Goal: Task Accomplishment & Management: Manage account settings

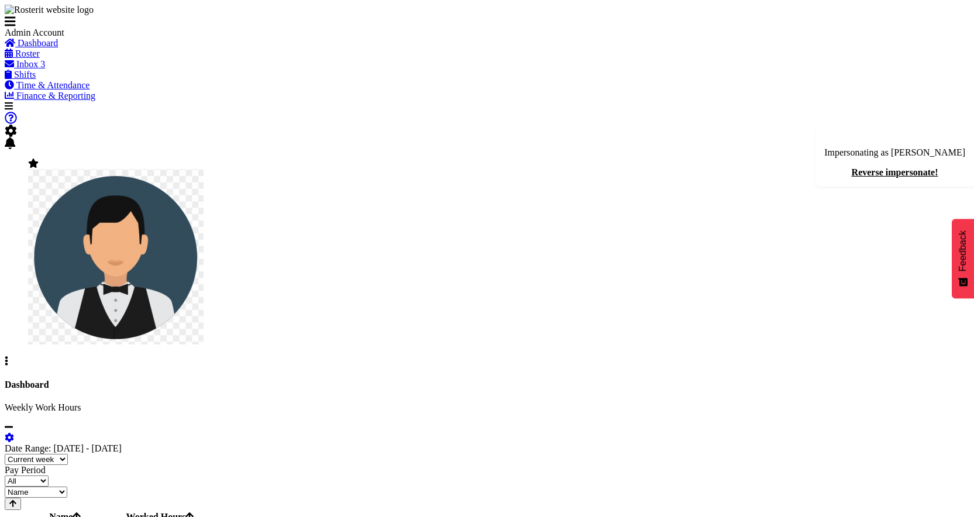
click at [38, 69] on span "Inbox" at bounding box center [27, 64] width 22 height 10
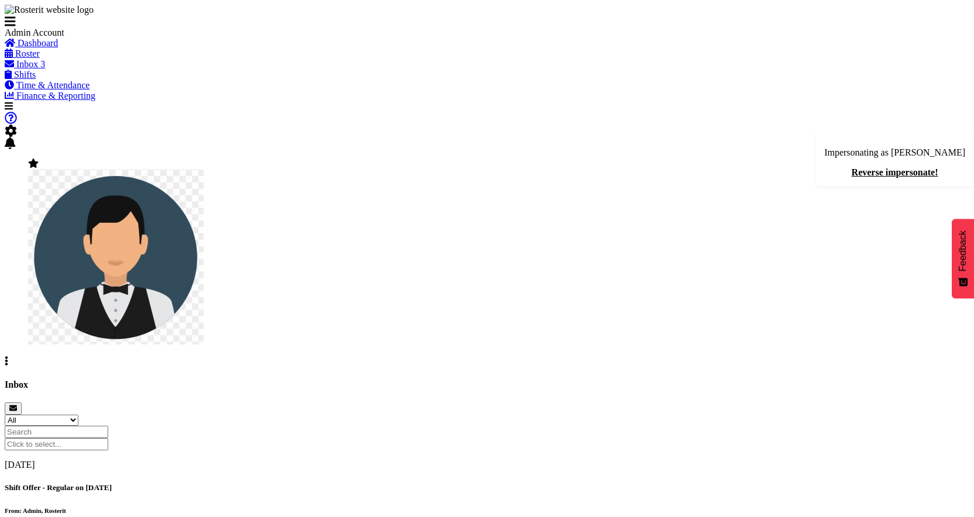
click at [381, 483] on h5 "Shift Offer - Regular on [DATE]" at bounding box center [487, 487] width 965 height 9
click at [437, 483] on div "Shift Offer - Regular on 25/08/25 From: Admin, Rosterit" at bounding box center [487, 498] width 965 height 31
drag, startPoint x: 589, startPoint y: 174, endPoint x: 770, endPoint y: 170, distance: 180.9
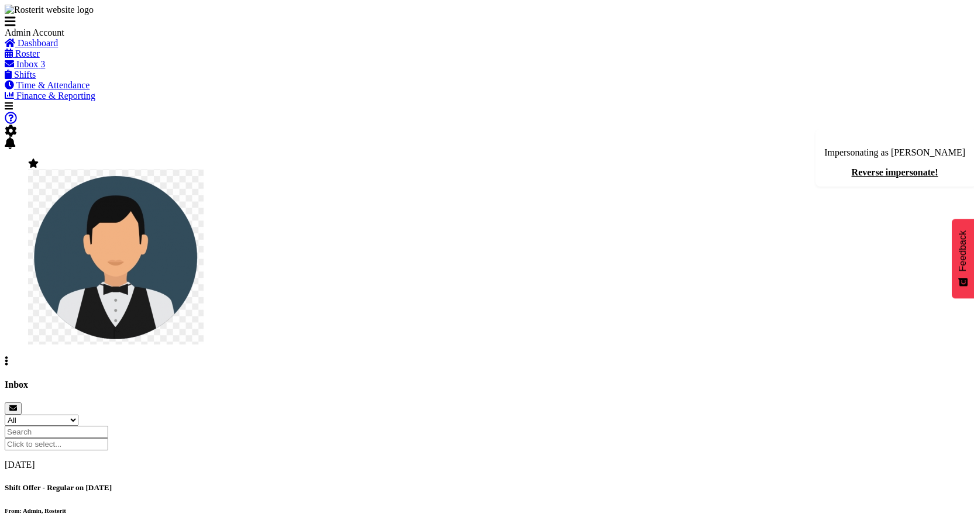
copy h5 "Shift Offer - Regular on [DATE]"
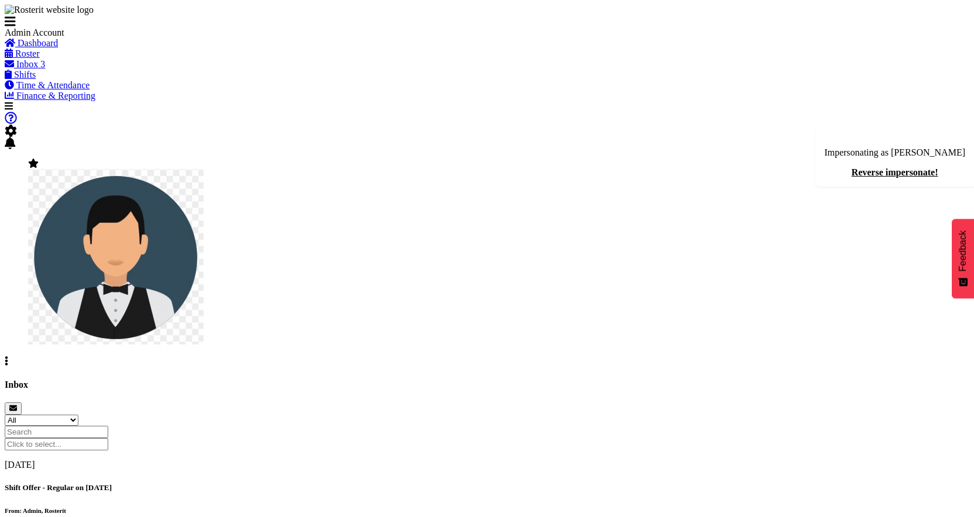
click at [407, 483] on h5 "Shift Offer - Regular on [DATE]" at bounding box center [487, 487] width 965 height 9
click at [17, 126] on span at bounding box center [11, 131] width 12 height 10
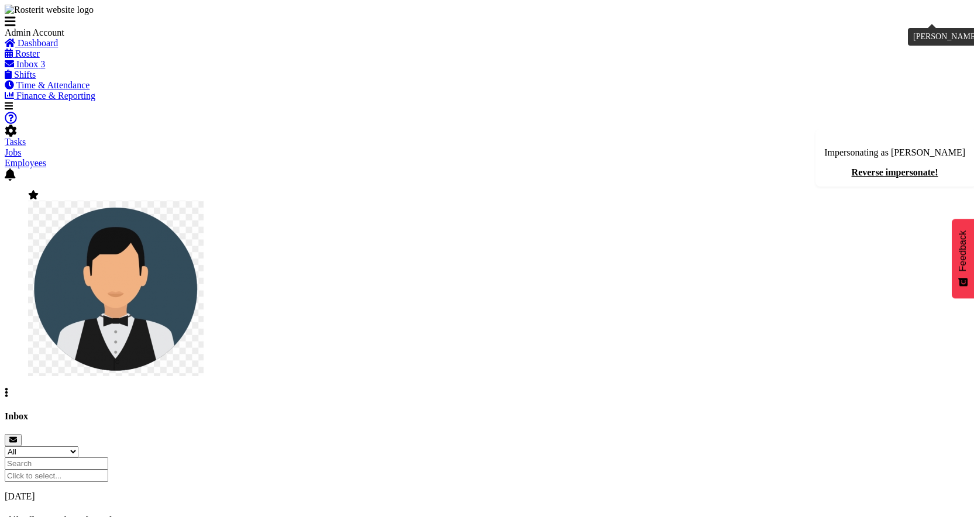
click at [924, 112] on div "Tasks Jobs Employees Profile Facial Recognition Log Out" at bounding box center [487, 255] width 965 height 287
click at [204, 201] on img at bounding box center [116, 289] width 176 height 176
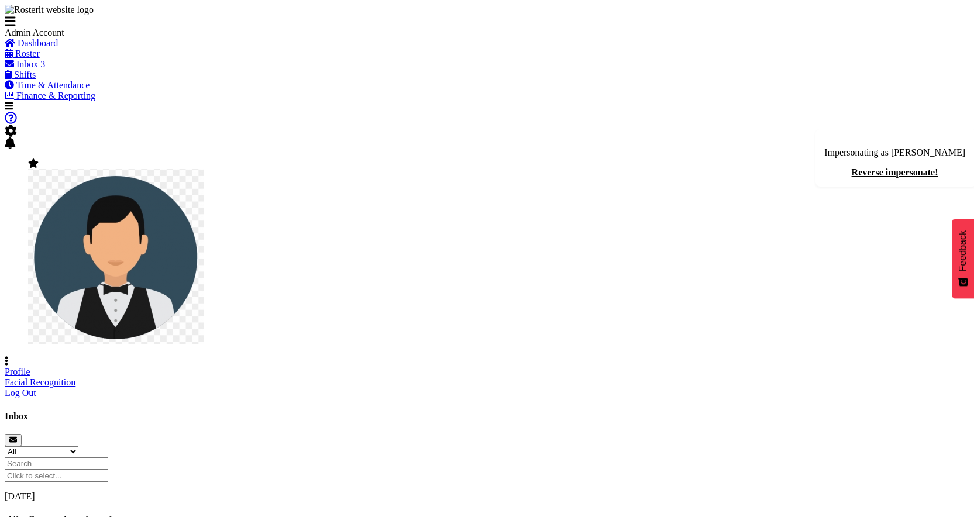
click at [30, 367] on link "Profile" at bounding box center [18, 372] width 26 height 10
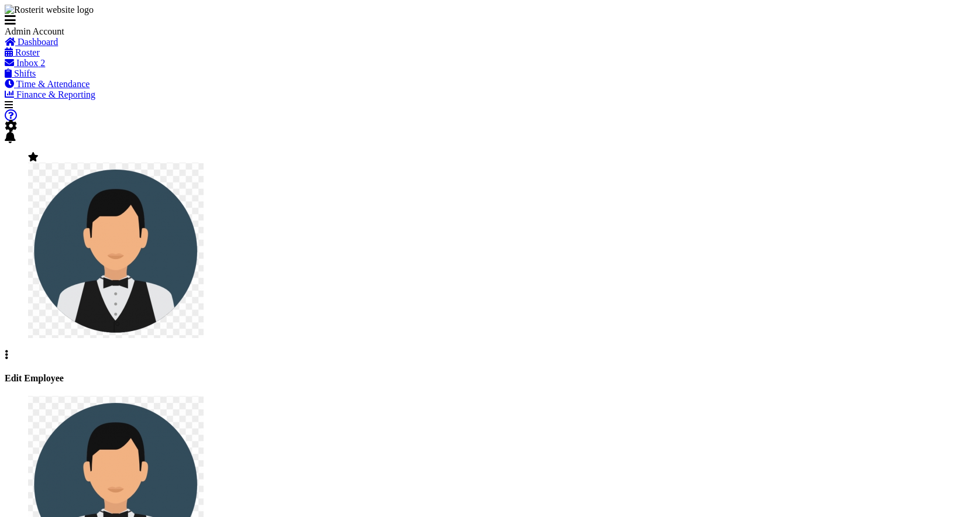
select select "TimelineWeek"
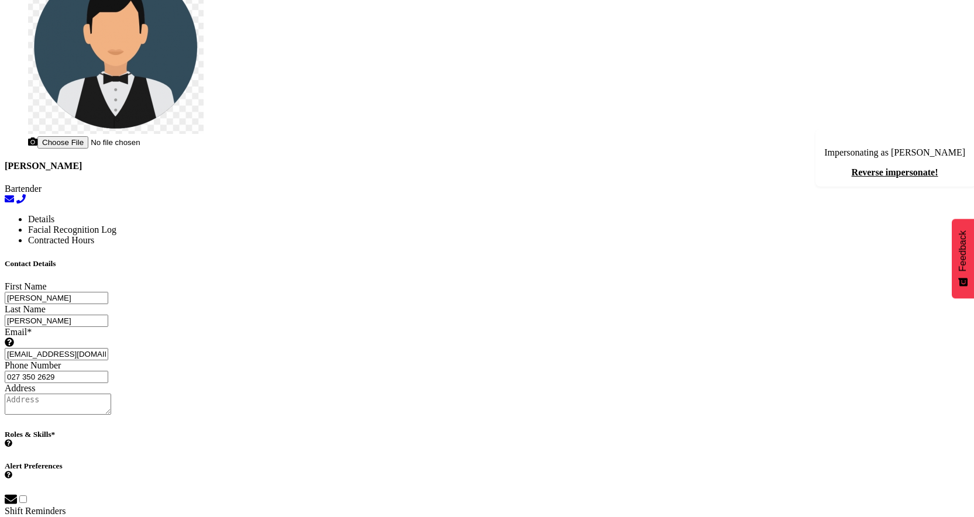
scroll to position [452, 0]
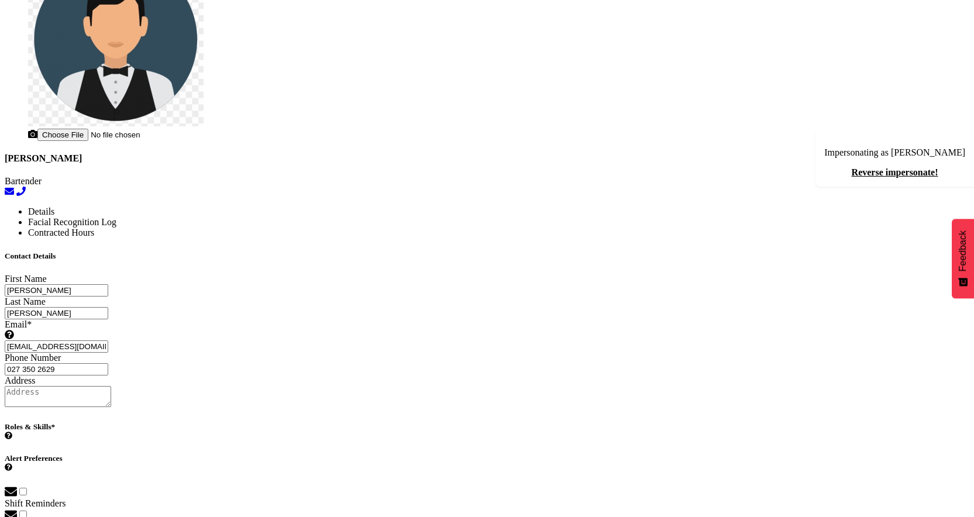
click at [17, 487] on span at bounding box center [11, 492] width 12 height 10
click at [27, 488] on input "checkbox" at bounding box center [23, 492] width 8 height 8
checkbox input "true"
click at [17, 510] on span at bounding box center [11, 515] width 12 height 10
click at [27, 511] on input "checkbox" at bounding box center [23, 515] width 8 height 8
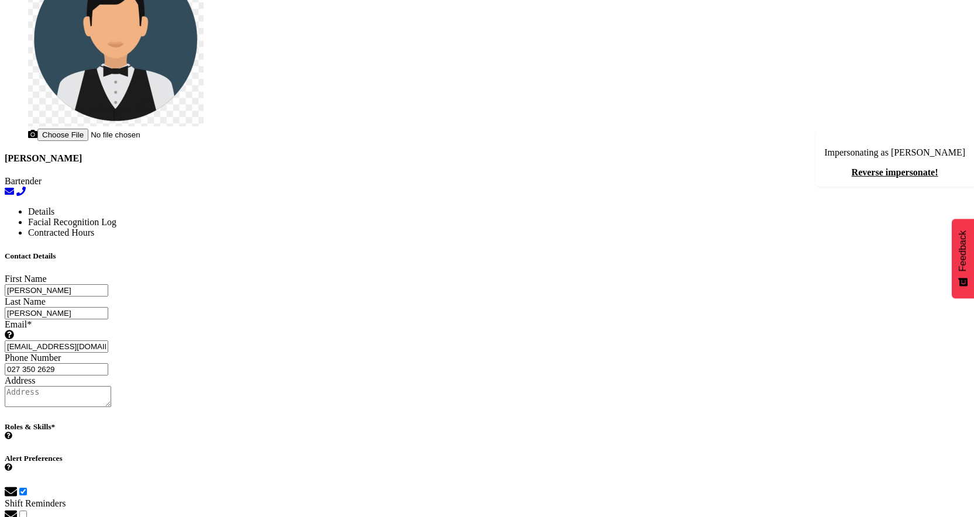
checkbox input "true"
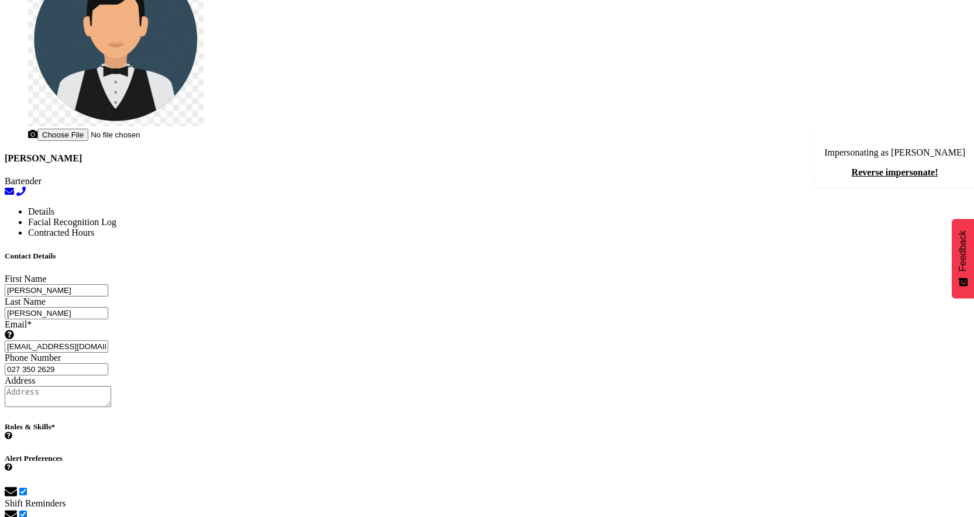
checkbox input "true"
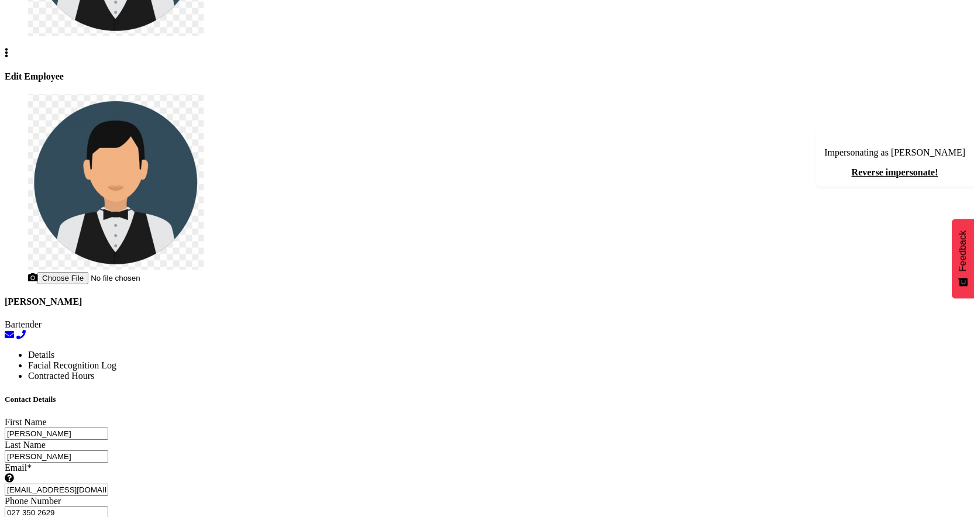
scroll to position [492, 0]
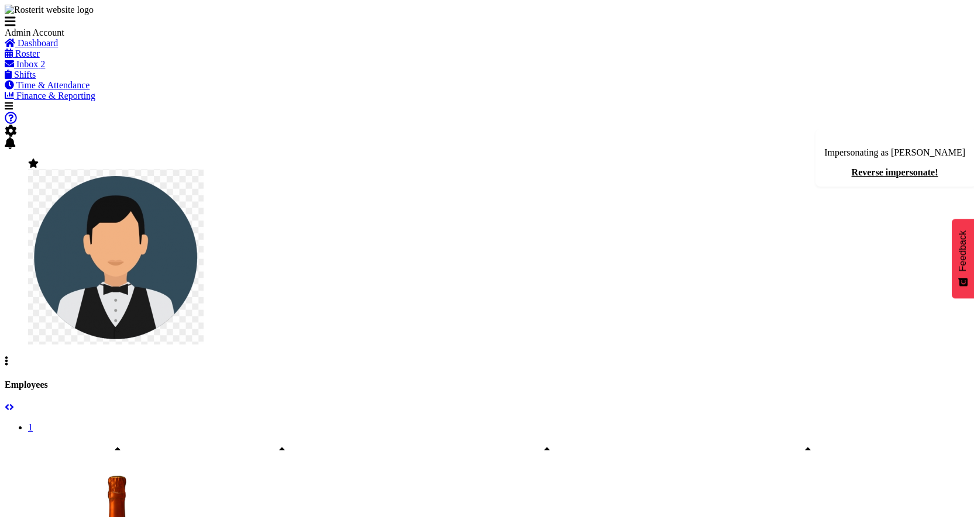
click at [204, 169] on img at bounding box center [116, 257] width 176 height 176
click at [30, 367] on link "Profile" at bounding box center [18, 372] width 26 height 10
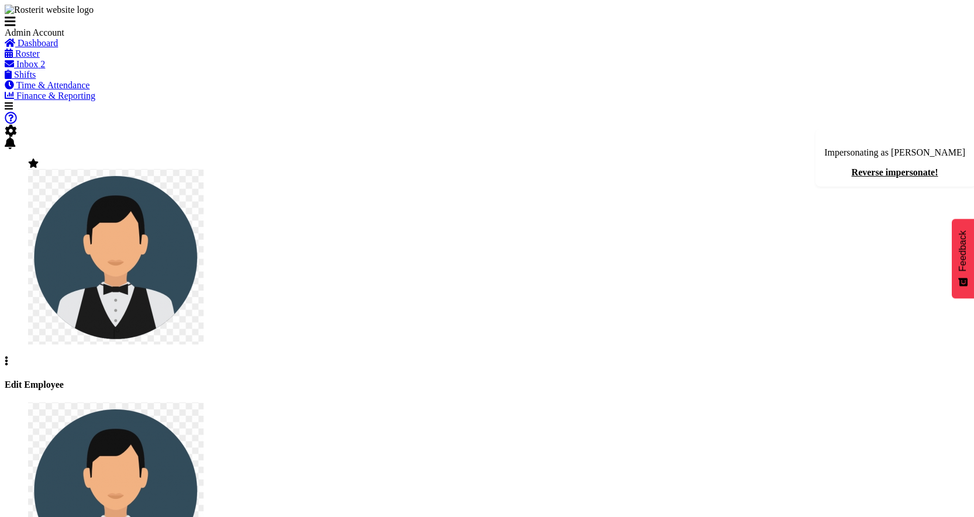
select select "TimelineWeek"
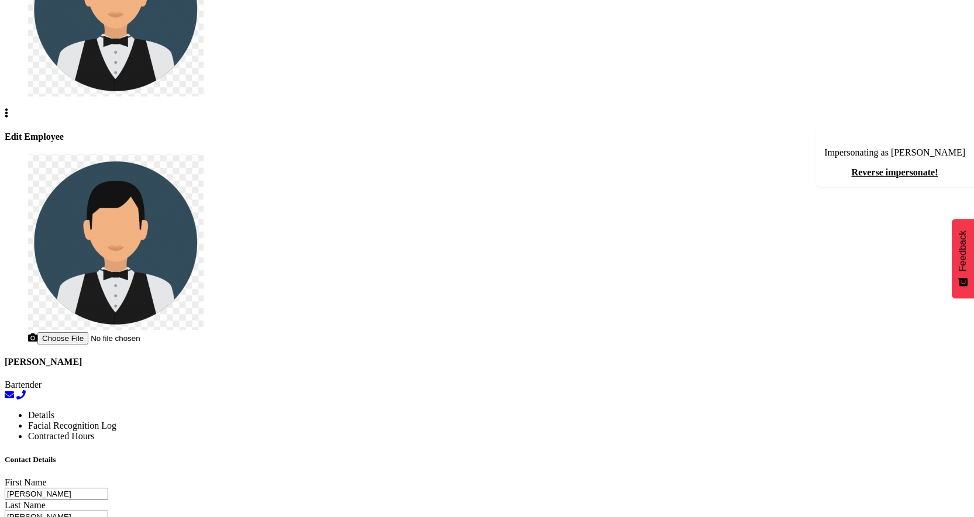
scroll to position [121, 0]
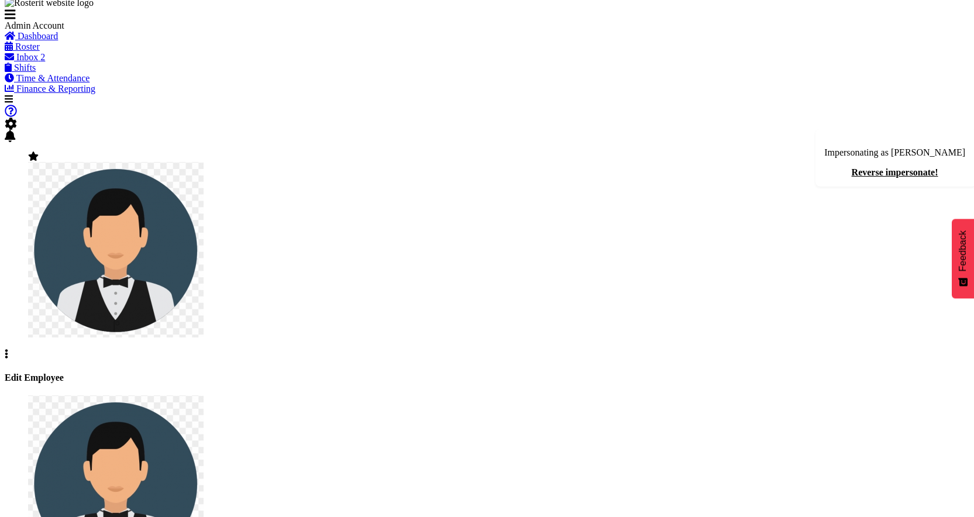
scroll to position [492, 0]
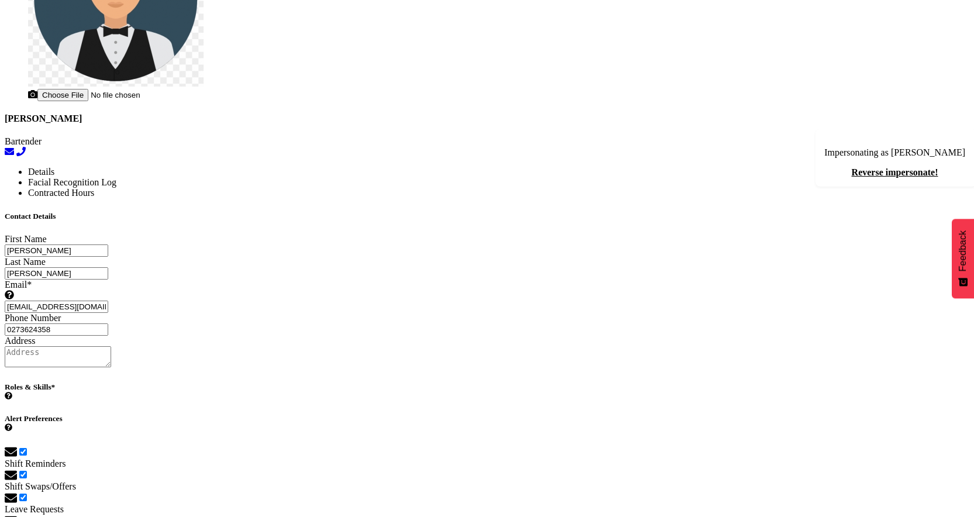
type input "0273624358"
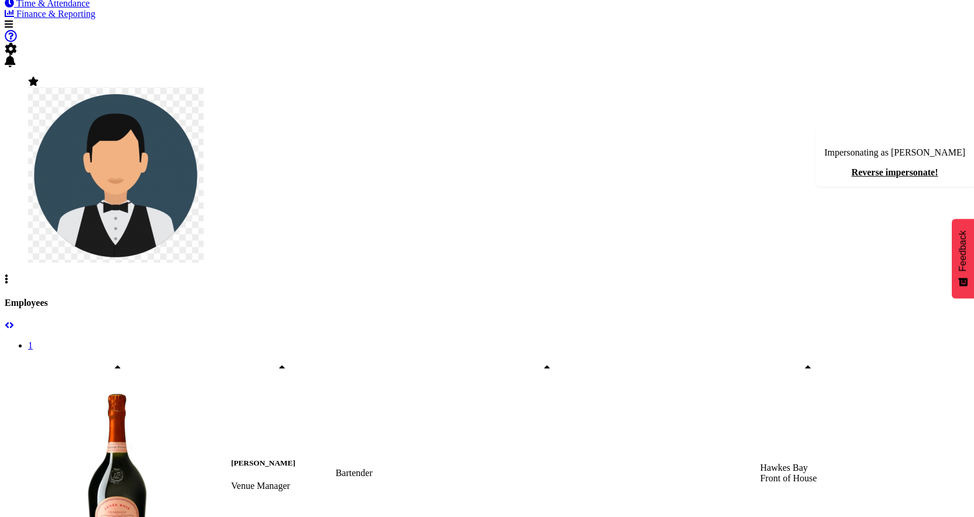
scroll to position [142, 0]
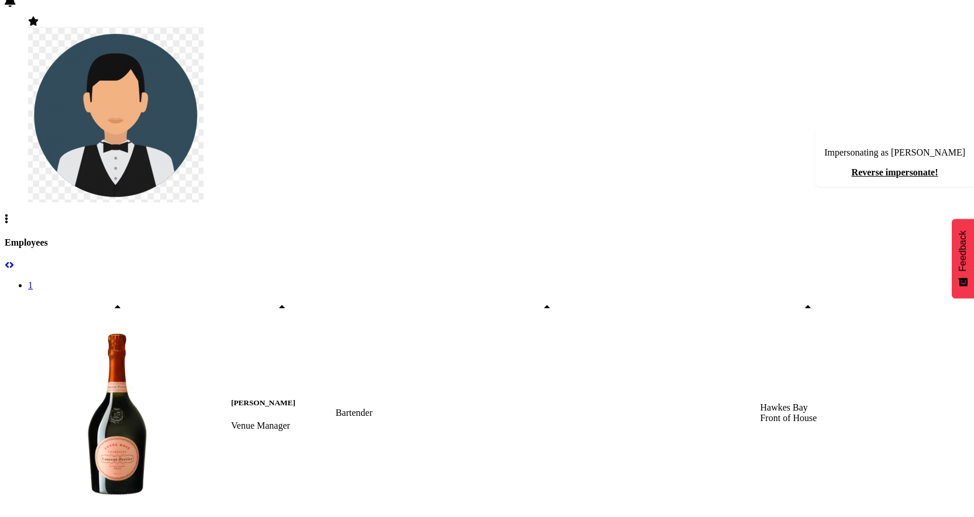
scroll to position [0, 0]
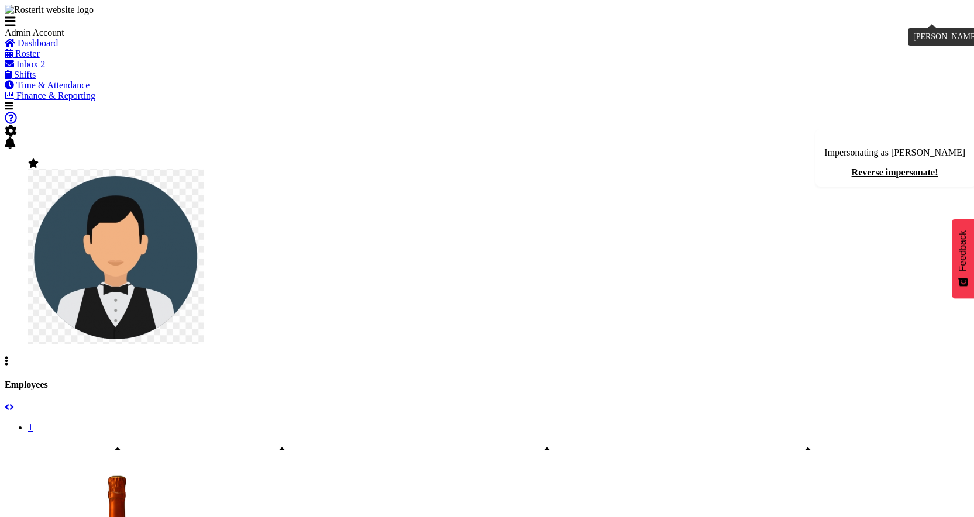
click at [204, 169] on img at bounding box center [116, 257] width 176 height 176
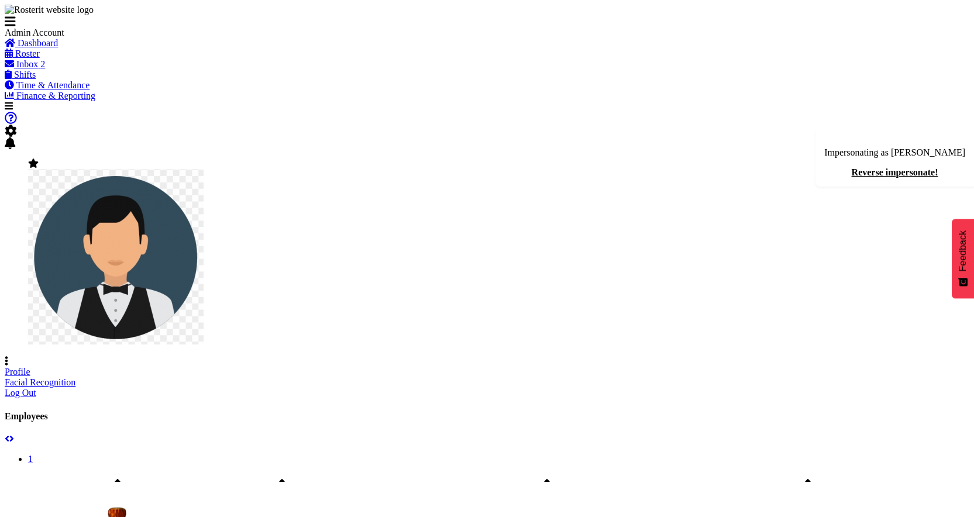
click at [30, 367] on link "Profile" at bounding box center [18, 372] width 26 height 10
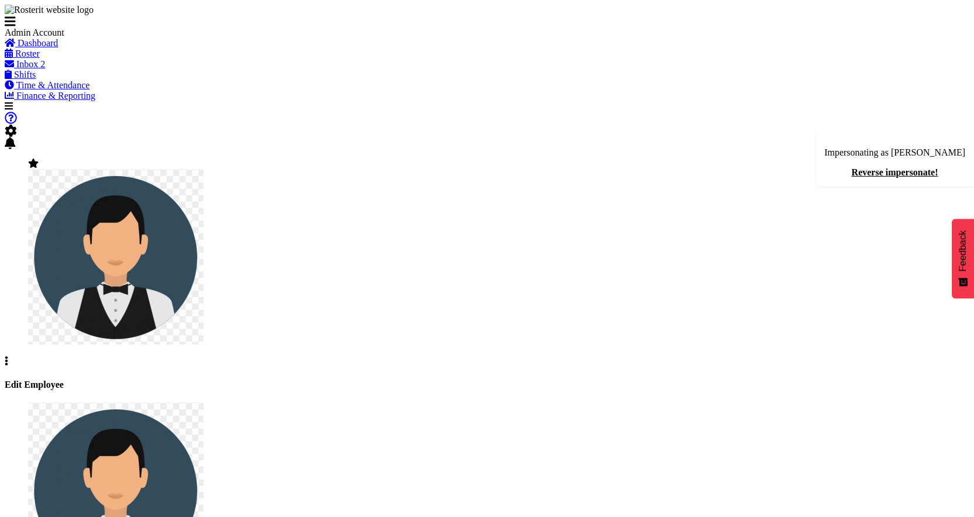
select select "TimelineWeek"
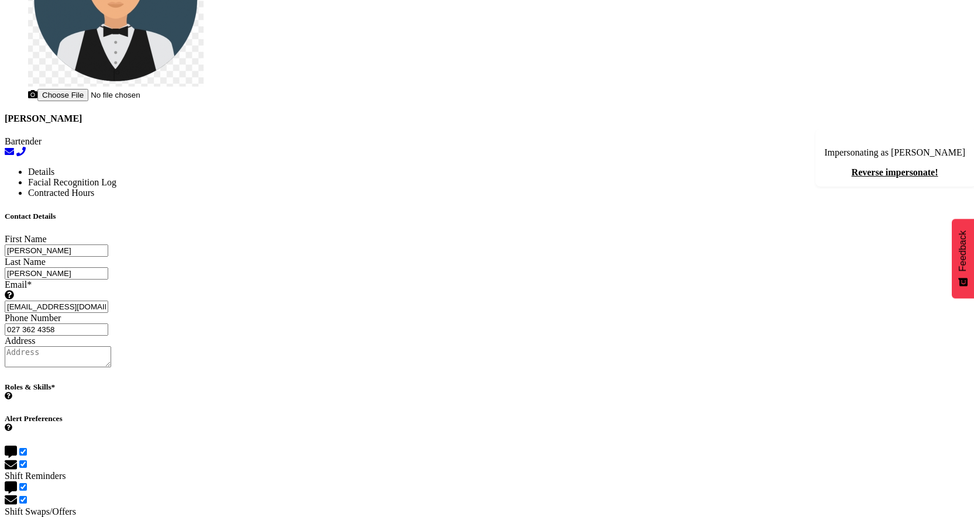
scroll to position [350, 0]
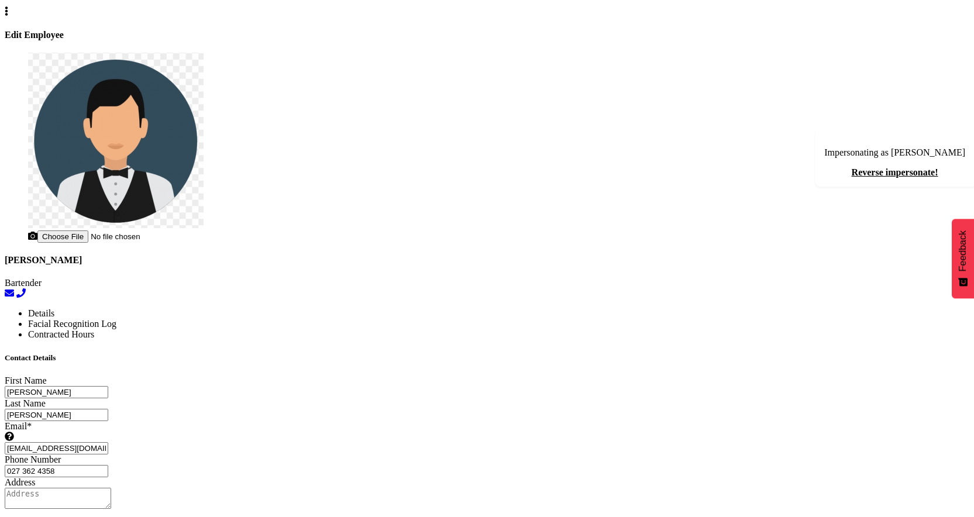
checkbox input "false"
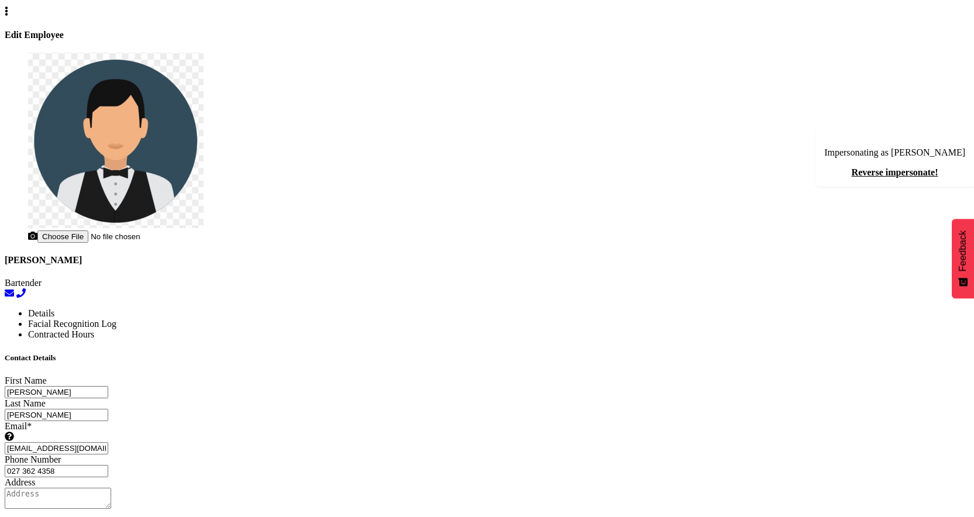
checkbox input "false"
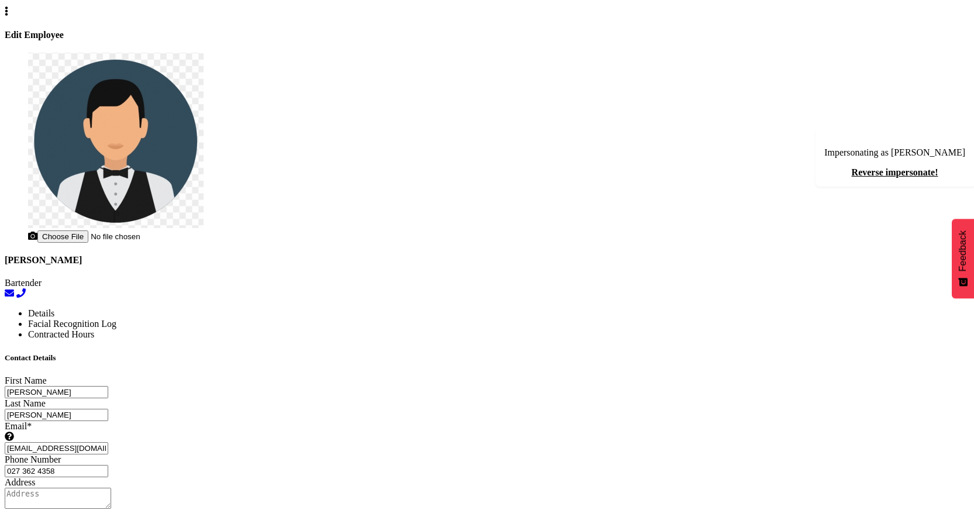
checkbox input "false"
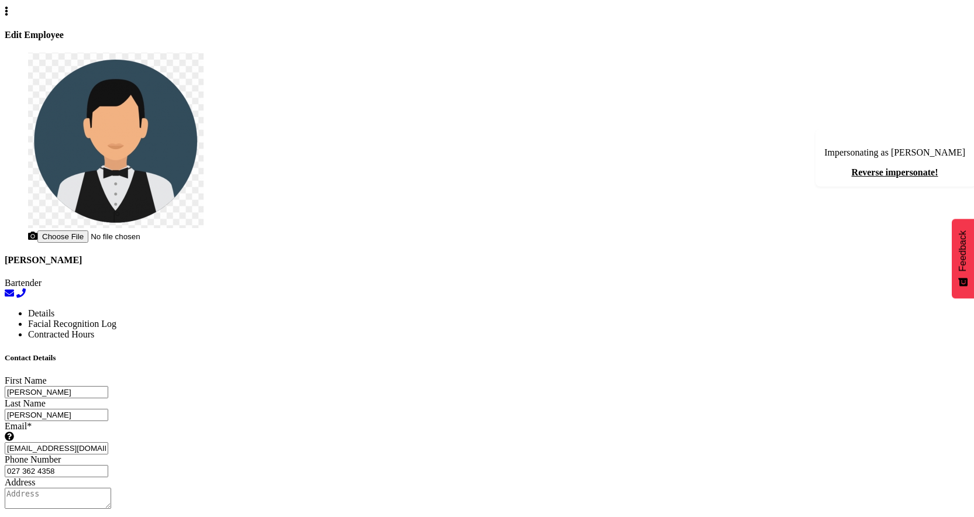
checkbox input "true"
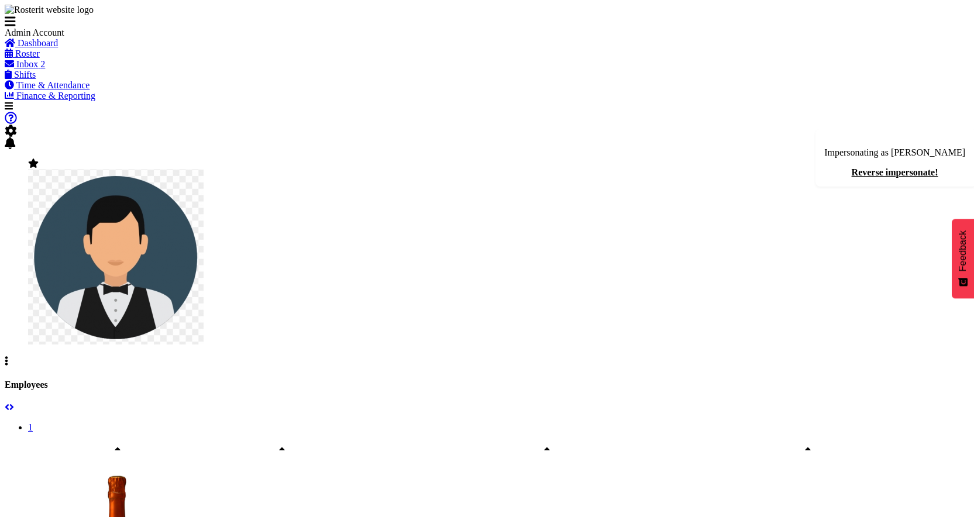
click at [38, 69] on span "Inbox" at bounding box center [27, 64] width 22 height 10
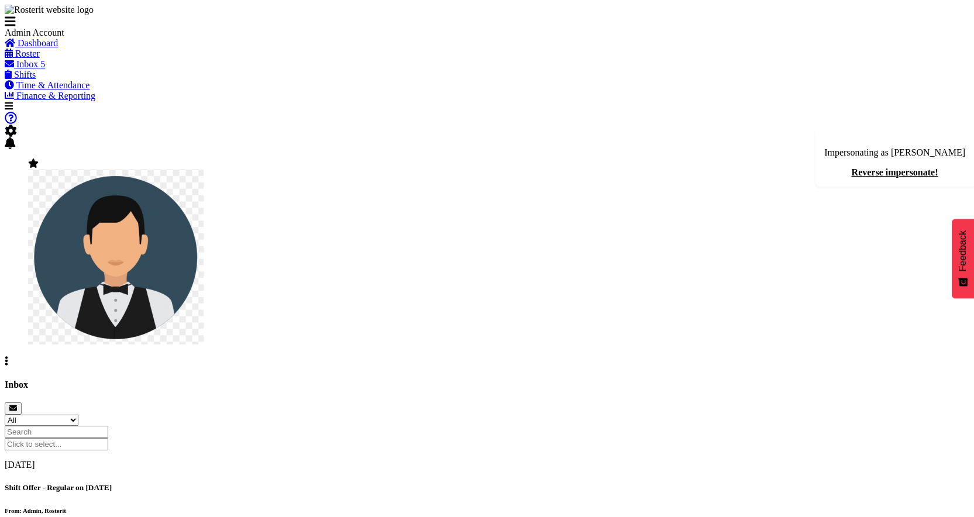
click at [379, 483] on h5 "Shift Offer - Regular on 08/09/25" at bounding box center [487, 487] width 965 height 9
